Goal: Task Accomplishment & Management: Complete application form

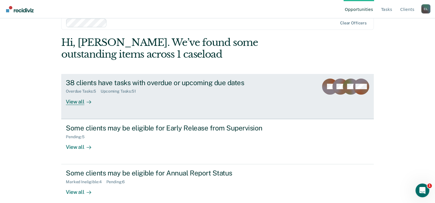
scroll to position [18, 0]
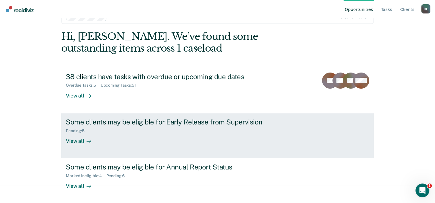
click at [85, 137] on div "View all" at bounding box center [82, 138] width 32 height 11
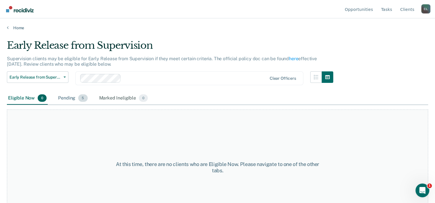
click at [74, 95] on div "Pending 5" at bounding box center [73, 98] width 32 height 13
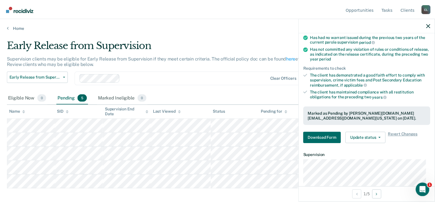
scroll to position [120, 0]
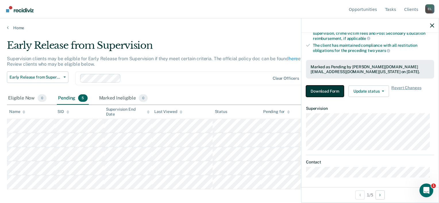
click at [327, 88] on button "Download Form" at bounding box center [325, 91] width 38 height 11
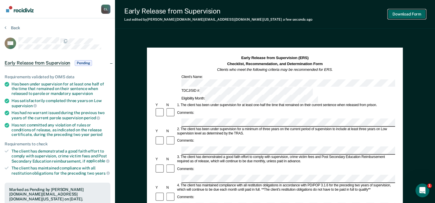
click at [392, 12] on button "Download Form" at bounding box center [407, 13] width 38 height 9
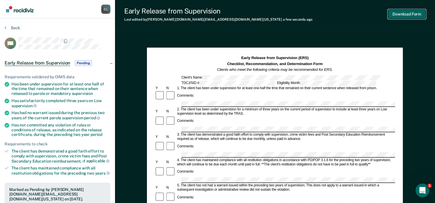
click at [408, 12] on button "Download Form" at bounding box center [407, 13] width 38 height 9
